Goal: Register for event/course

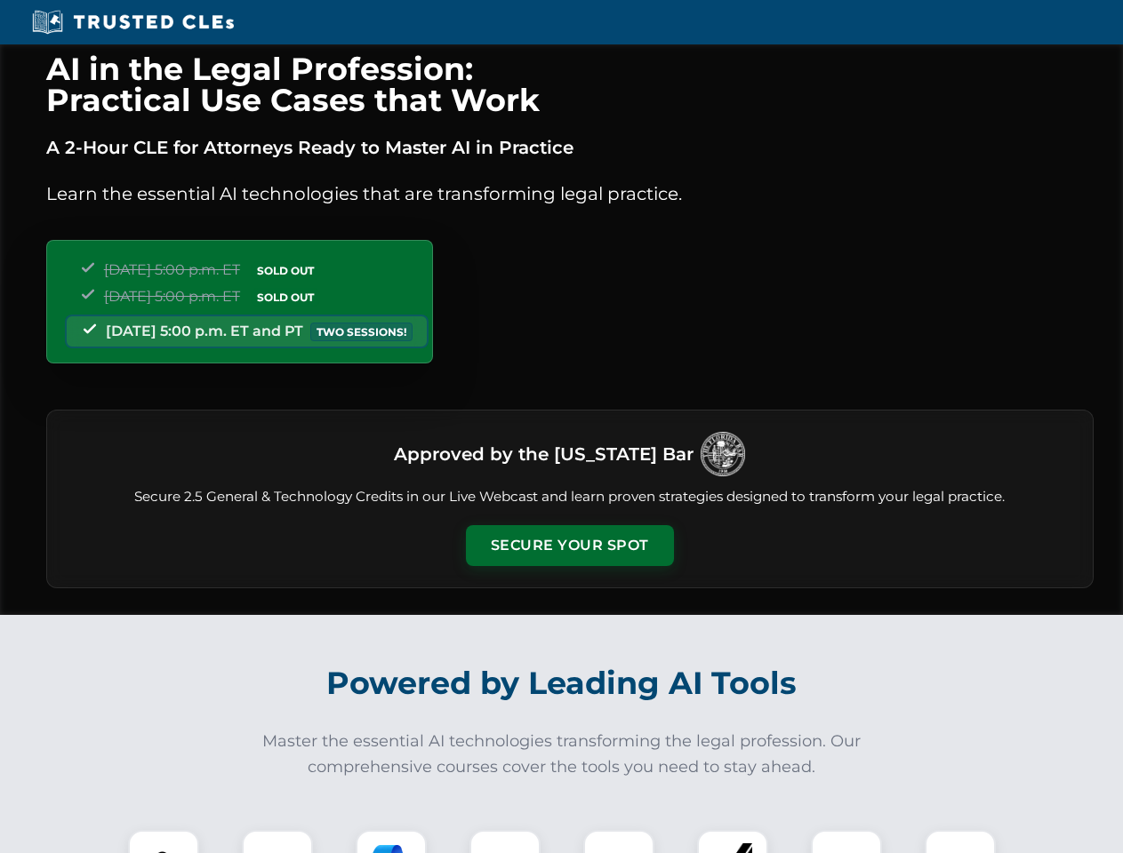
click at [569, 546] on button "Secure Your Spot" at bounding box center [570, 545] width 208 height 41
click at [164, 842] on img at bounding box center [164, 866] width 52 height 52
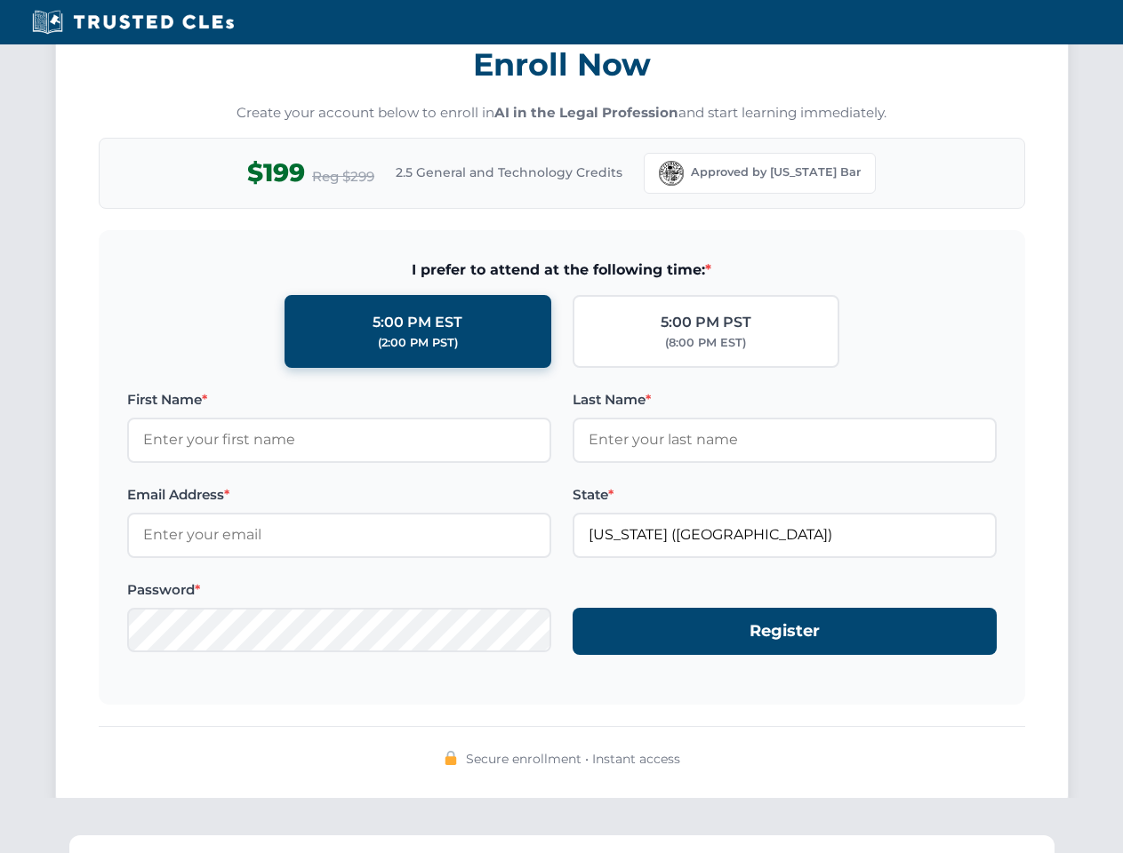
scroll to position [1745, 0]
